Goal: Task Accomplishment & Management: Manage account settings

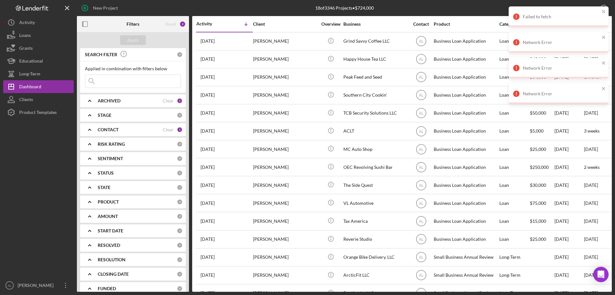
click at [284, 75] on div "[PERSON_NAME]" at bounding box center [285, 77] width 64 height 17
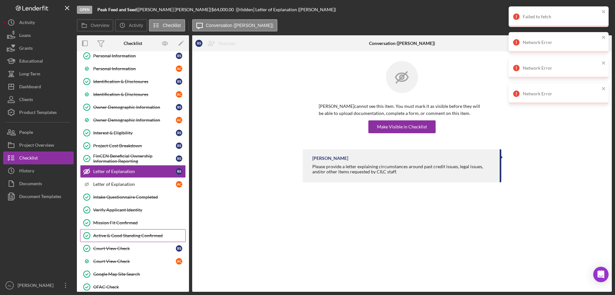
scroll to position [268, 0]
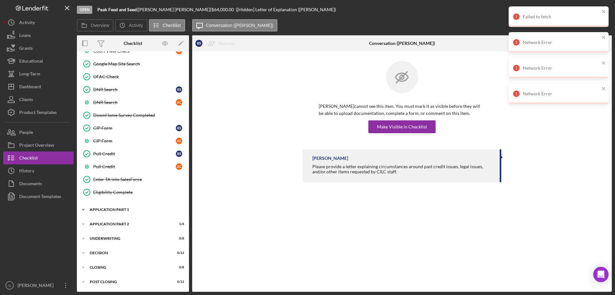
click at [136, 211] on div "Application Part 1" at bounding box center [135, 209] width 91 height 4
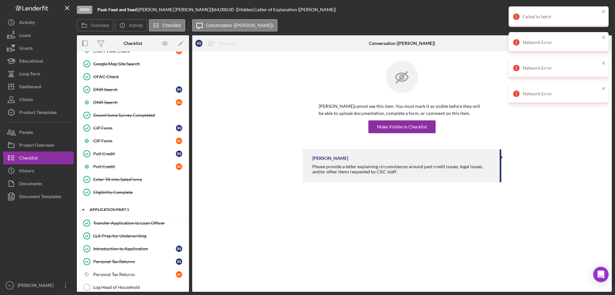
click at [130, 208] on div "Application Part 1" at bounding box center [135, 209] width 91 height 4
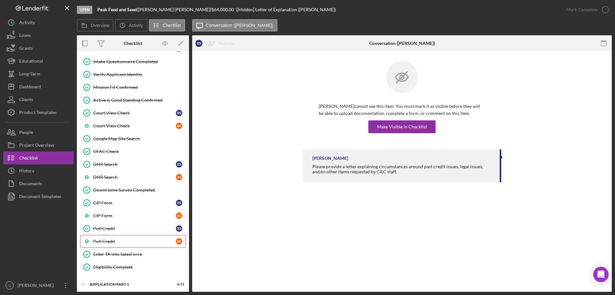
scroll to position [140, 0]
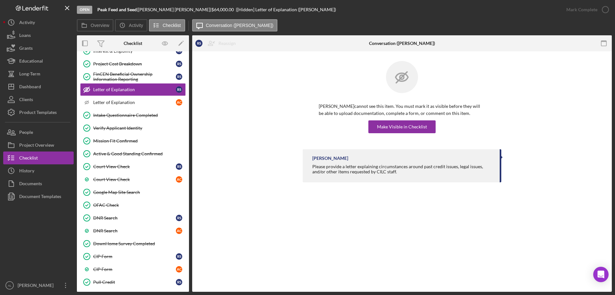
click at [301, 159] on div "[PERSON_NAME] Please provide a letter explaining circumstances around past cred…" at bounding box center [402, 167] width 401 height 36
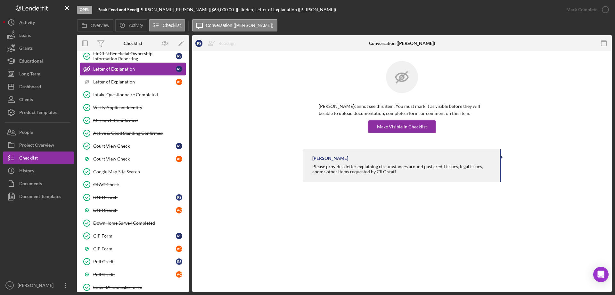
scroll to position [268, 0]
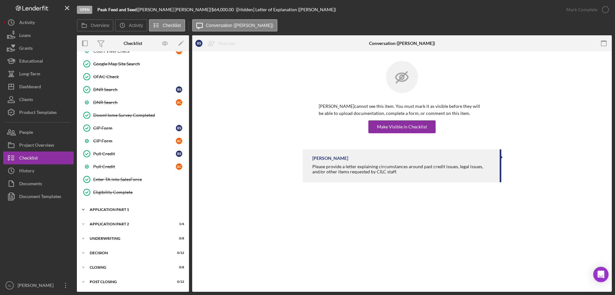
click at [128, 211] on div "Icon/Expander Application Part 1 6 / 13" at bounding box center [133, 209] width 112 height 13
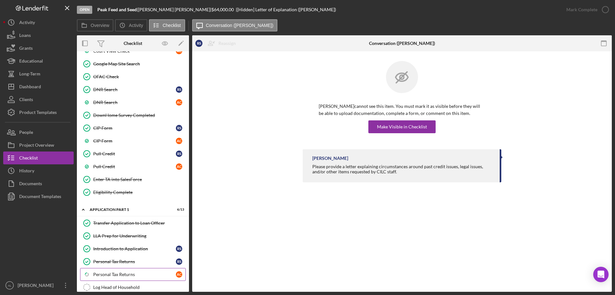
click at [119, 276] on div "Personal Tax Returns" at bounding box center [134, 273] width 83 height 5
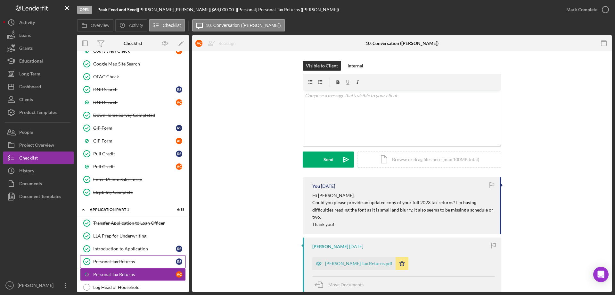
click at [133, 261] on div "Personal Tax Returns" at bounding box center [134, 261] width 83 height 5
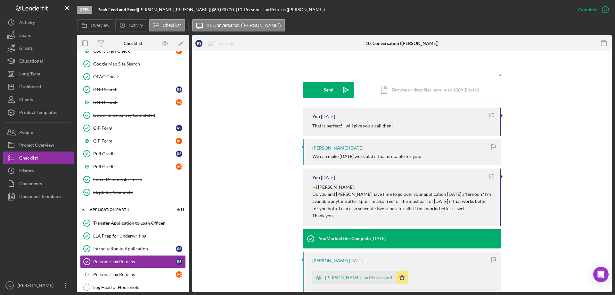
scroll to position [113, 0]
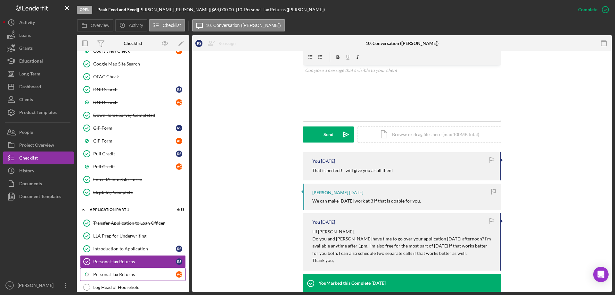
click at [133, 274] on div "Personal Tax Returns" at bounding box center [134, 273] width 83 height 5
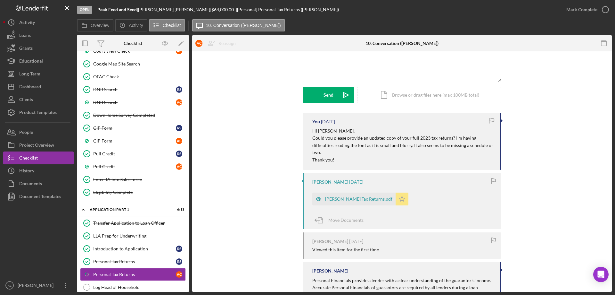
scroll to position [134, 0]
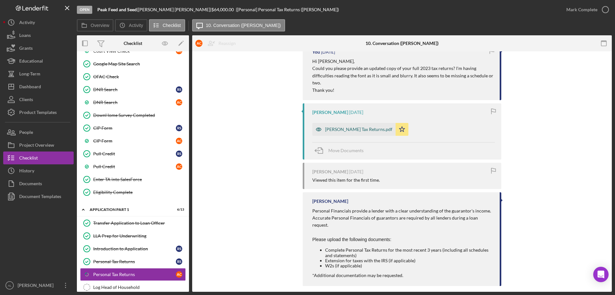
click at [336, 133] on div "[PERSON_NAME] Tax Returns.pdf" at bounding box center [353, 129] width 83 height 13
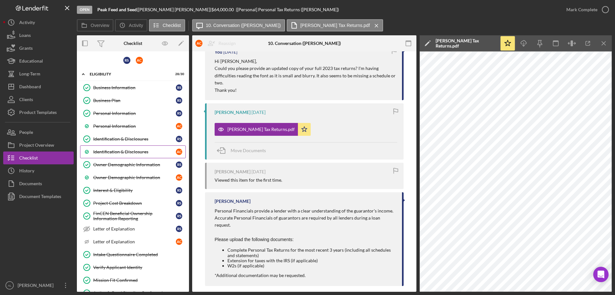
scroll to position [0, 0]
click at [132, 125] on div "Personal Information" at bounding box center [134, 126] width 83 height 5
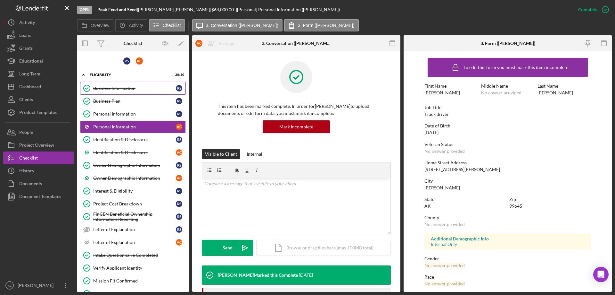
click at [139, 93] on link "Business Information Business Information R S" at bounding box center [133, 88] width 106 height 13
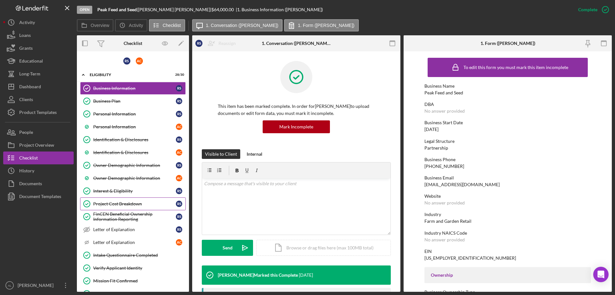
click at [145, 200] on link "Project Cost Breakdown Project Cost Breakdown R S" at bounding box center [133, 203] width 106 height 13
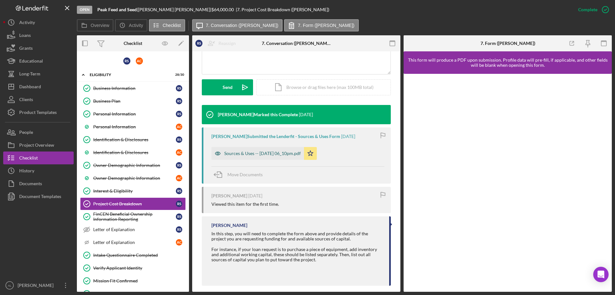
click at [283, 155] on div "Sources & Uses -- [DATE] 06_10pm.pdf" at bounding box center [262, 153] width 77 height 5
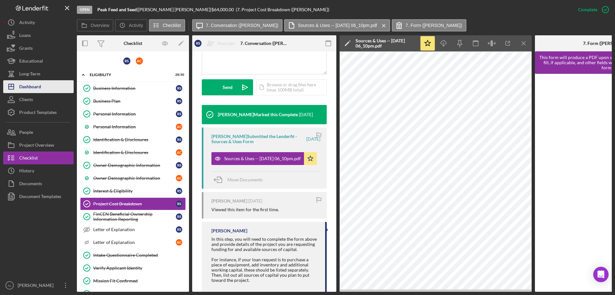
click at [40, 87] on div "Dashboard" at bounding box center [30, 87] width 22 height 14
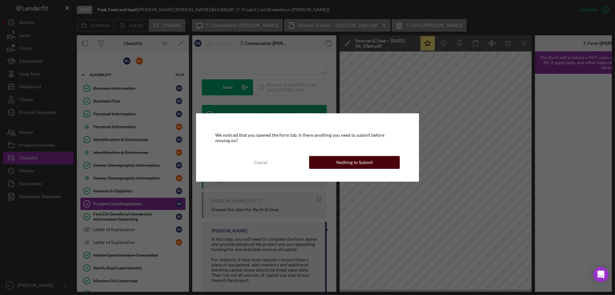
click at [318, 159] on button "Nothing to Submit" at bounding box center [354, 162] width 91 height 13
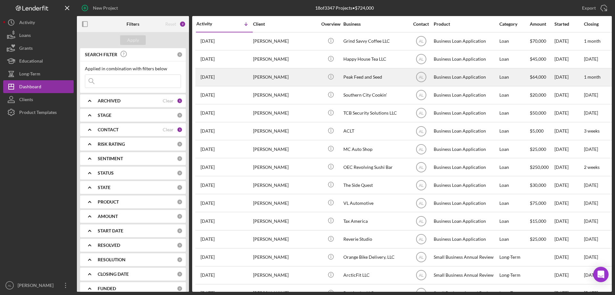
click at [310, 79] on div "[PERSON_NAME]" at bounding box center [285, 77] width 64 height 17
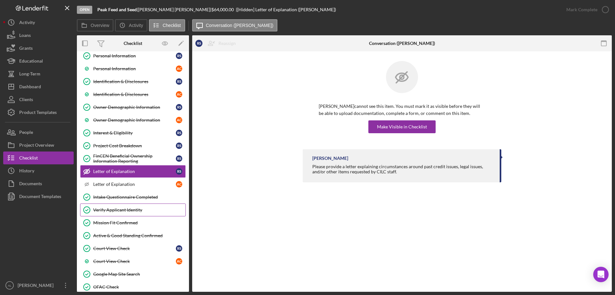
scroll to position [154, 0]
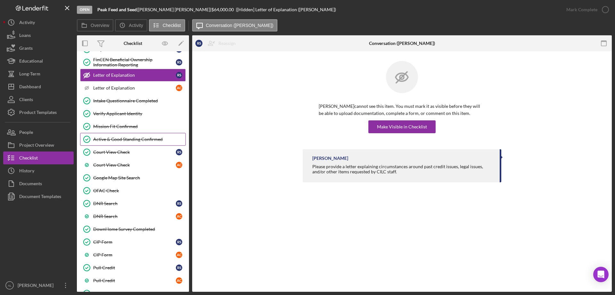
click at [139, 134] on link "Active & Good Standing Confirmed Active & Good Standing Confirmed" at bounding box center [133, 139] width 106 height 13
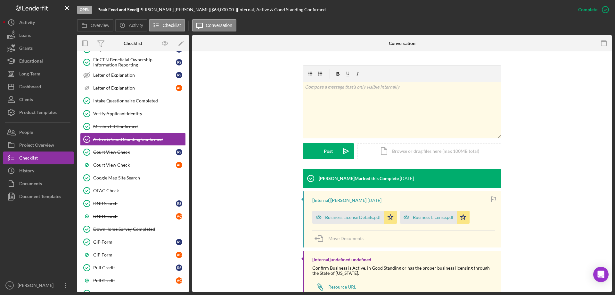
scroll to position [104, 0]
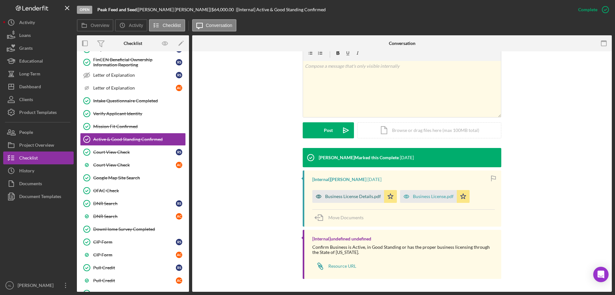
click at [357, 197] on div "Business License Details.pdf" at bounding box center [353, 196] width 56 height 5
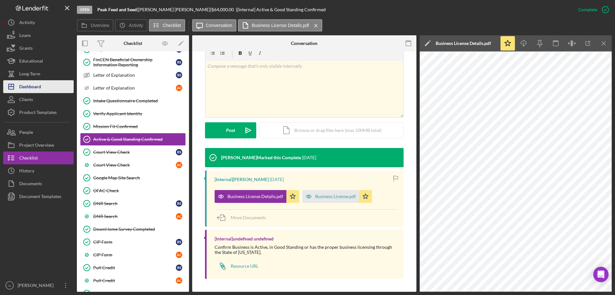
click at [27, 91] on div "Dashboard" at bounding box center [30, 87] width 22 height 14
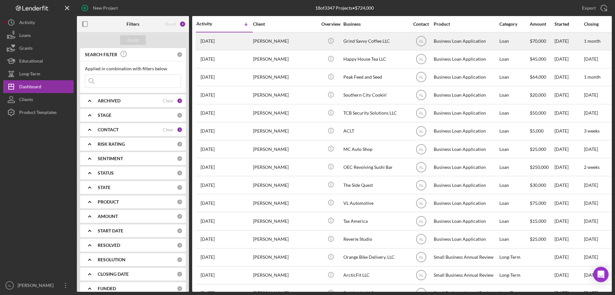
click at [267, 42] on div "[PERSON_NAME]" at bounding box center [285, 41] width 64 height 17
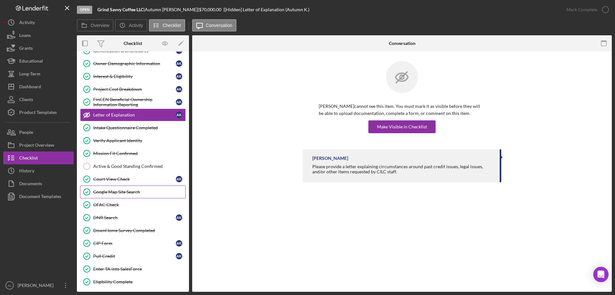
scroll to position [151, 0]
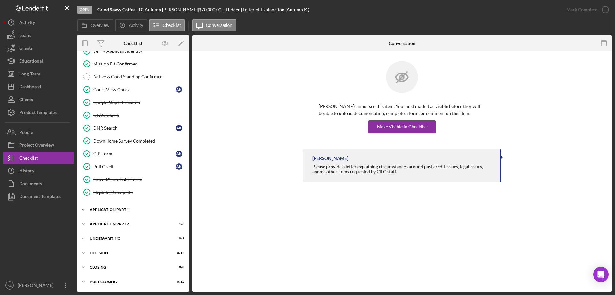
click at [118, 206] on div "Icon/Expander Application Part 1 5 / 11" at bounding box center [133, 209] width 112 height 13
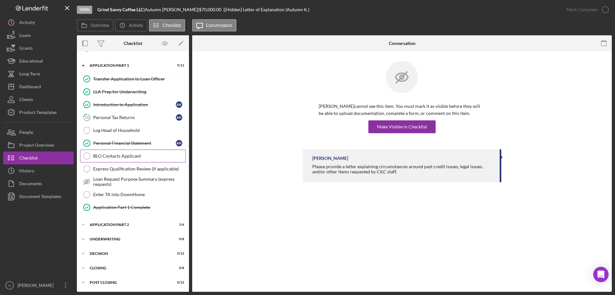
scroll to position [296, 0]
click at [121, 228] on div "Icon/Expander Application Part 2 1 / 6" at bounding box center [133, 223] width 112 height 13
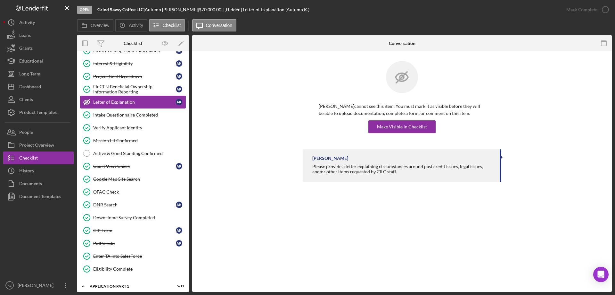
scroll to position [0, 0]
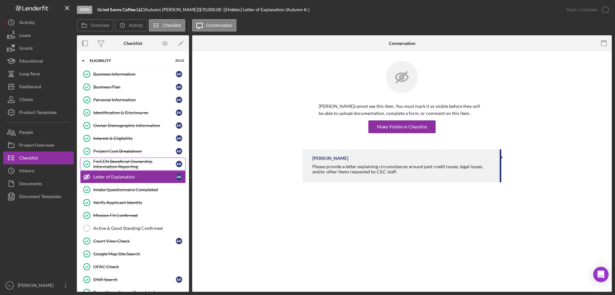
click at [131, 163] on div "FinCEN Beneficial Ownership Information Reporting" at bounding box center [134, 164] width 83 height 10
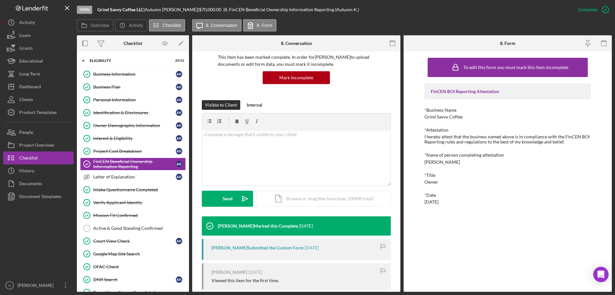
scroll to position [178, 0]
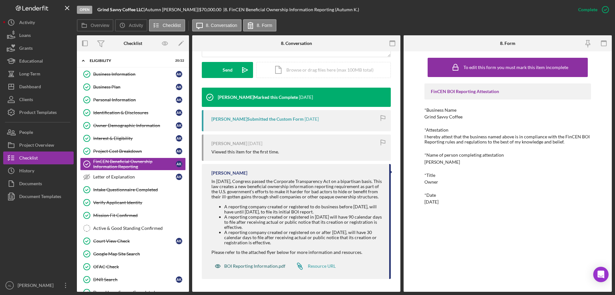
click at [250, 266] on div "BOI Reporting Information.pdf" at bounding box center [254, 265] width 61 height 5
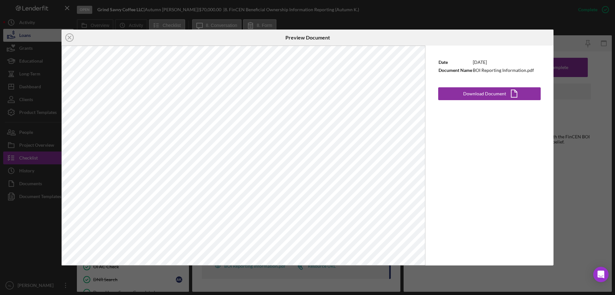
click at [69, 39] on icon "Icon/Close" at bounding box center [70, 37] width 16 height 16
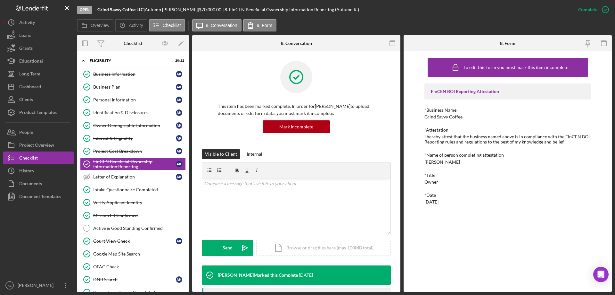
click at [357, 87] on div at bounding box center [296, 82] width 157 height 42
click at [131, 69] on link "Business Information Business Information A K" at bounding box center [133, 74] width 106 height 13
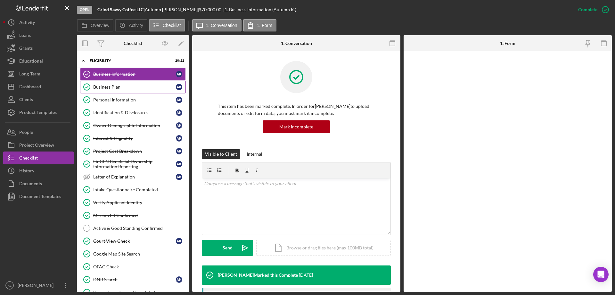
click at [133, 80] on link "Business Plan Business Plan A K" at bounding box center [133, 86] width 106 height 13
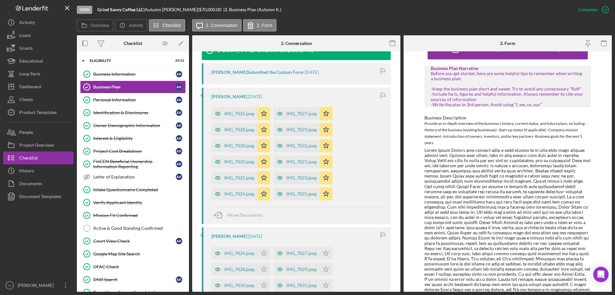
scroll to position [32, 0]
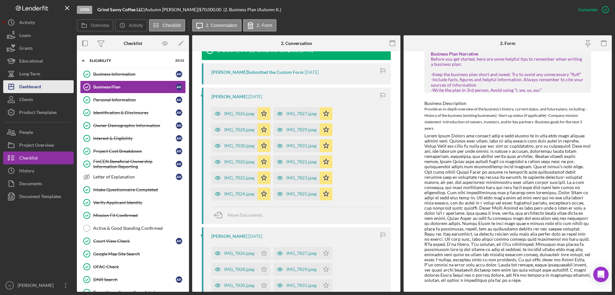
click at [38, 90] on div "Dashboard" at bounding box center [30, 87] width 22 height 14
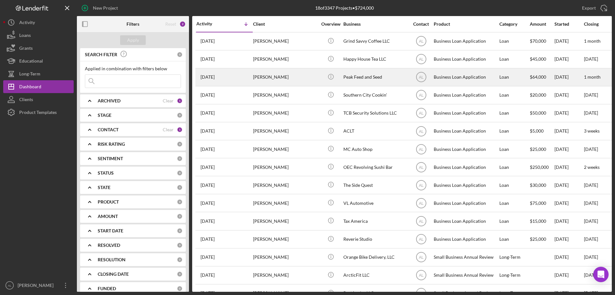
click at [287, 72] on div "[PERSON_NAME]" at bounding box center [285, 77] width 64 height 17
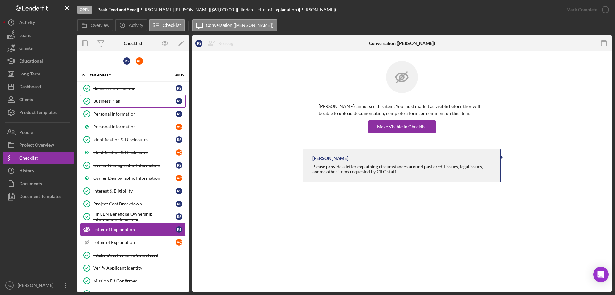
click at [133, 99] on div "Business Plan" at bounding box center [134, 100] width 83 height 5
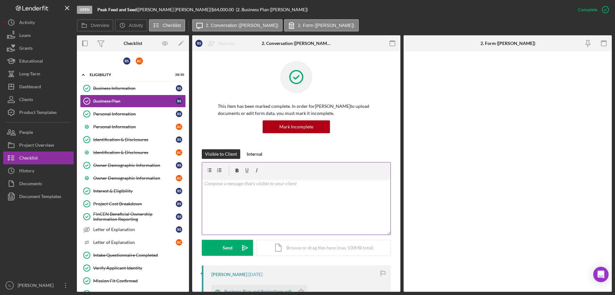
scroll to position [160, 0]
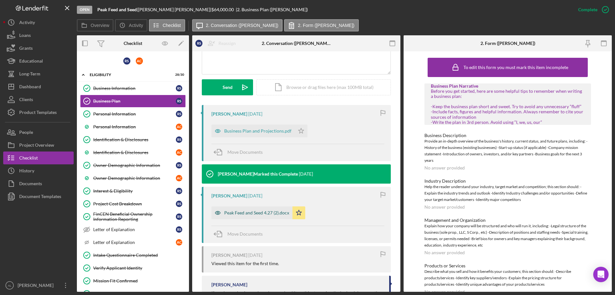
click at [253, 215] on div "Peak Feed and Seed 4.27 (2).docx" at bounding box center [256, 212] width 65 height 5
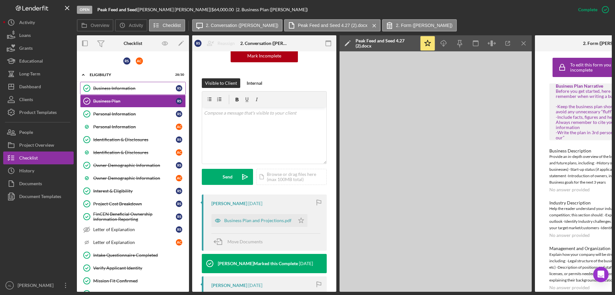
scroll to position [0, 0]
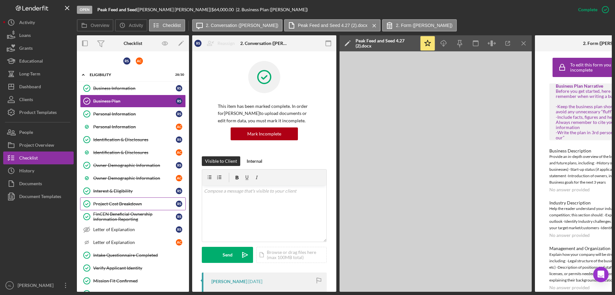
click at [130, 199] on link "Project Cost Breakdown Project Cost Breakdown R S" at bounding box center [133, 203] width 106 height 13
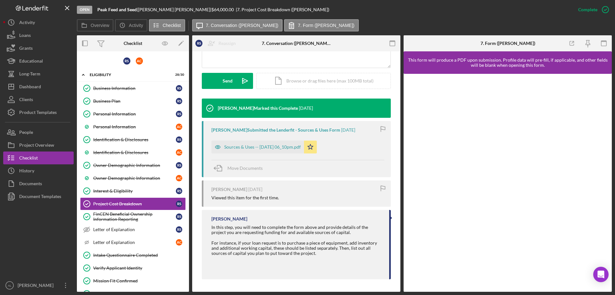
scroll to position [167, 0]
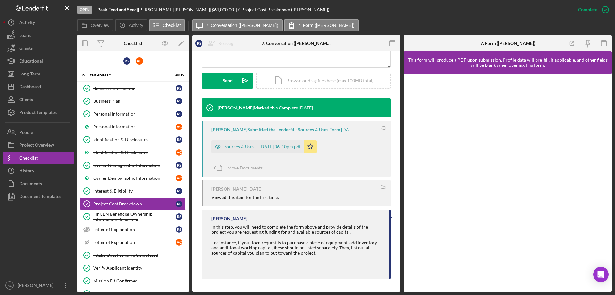
click at [275, 154] on div "[PERSON_NAME] Submitted the Lenderfit - Sources & Uses Form [DATE] Sources & Us…" at bounding box center [296, 149] width 189 height 56
click at [282, 147] on div "Sources & Uses -- [DATE] 06_10pm.pdf" at bounding box center [262, 146] width 77 height 5
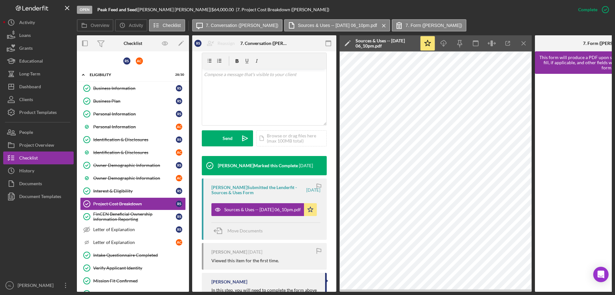
scroll to position [0, 0]
